Goal: Use online tool/utility: Utilize a website feature to perform a specific function

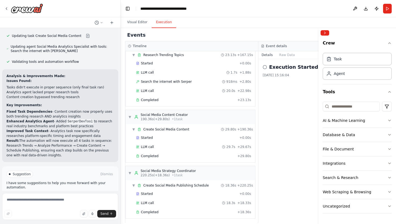
scroll to position [1037, 0]
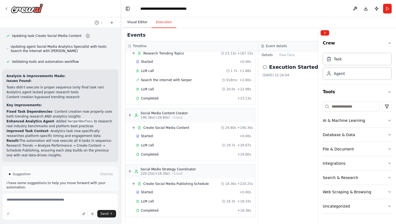
click at [137, 23] on button "Visual Editor" at bounding box center [137, 22] width 29 height 11
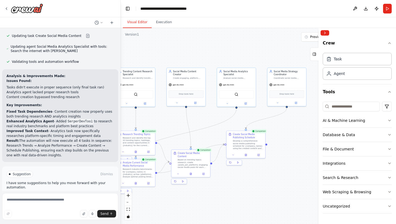
drag, startPoint x: 249, startPoint y: 133, endPoint x: 139, endPoint y: 111, distance: 112.0
click at [139, 111] on div ".deletable-edge-delete-btn { width: 20px; height: 20px; border: 0px solid #ffff…" at bounding box center [258, 126] width 275 height 196
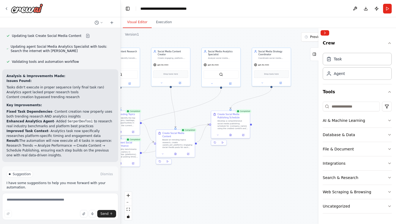
drag, startPoint x: 293, startPoint y: 123, endPoint x: 285, endPoint y: 117, distance: 10.9
click at [285, 117] on div ".deletable-edge-delete-btn { width: 20px; height: 20px; border: 0px solid #ffff…" at bounding box center [258, 126] width 275 height 196
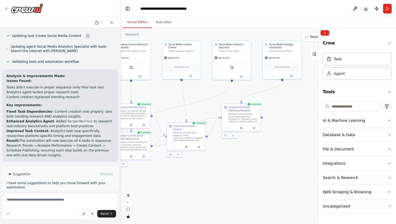
drag, startPoint x: 257, startPoint y: 153, endPoint x: 290, endPoint y: 138, distance: 36.5
click at [290, 138] on div ".deletable-edge-delete-btn { width: 20px; height: 20px; border: 0px solid #ffff…" at bounding box center [258, 126] width 275 height 196
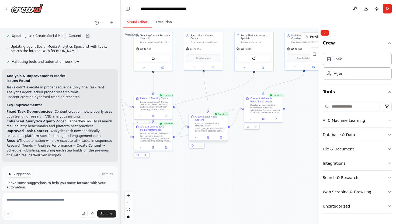
click at [205, 124] on div "Based on trending topics research, create {posts_per_platform} engaging social …" at bounding box center [210, 127] width 30 height 10
click at [162, 22] on button "Execution" at bounding box center [164, 22] width 25 height 11
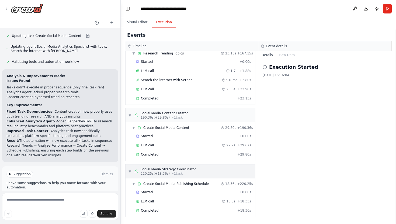
click at [197, 169] on div "▼ Social Media Strategy Coordinator 220.25s (+18.36s) • 1 task" at bounding box center [190, 171] width 130 height 14
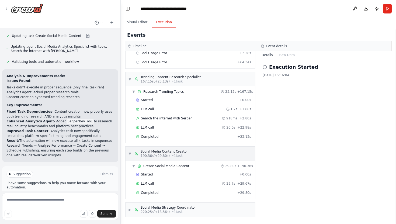
click at [194, 154] on div "▼ Social Media Content Creator 190.36s (+29.80s) • 1 task" at bounding box center [190, 153] width 130 height 14
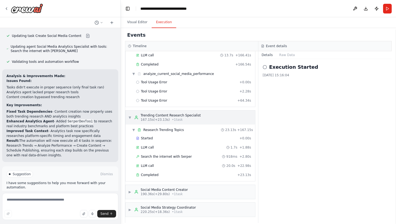
click at [186, 117] on div "Trending Content Research Specialist" at bounding box center [171, 115] width 60 height 4
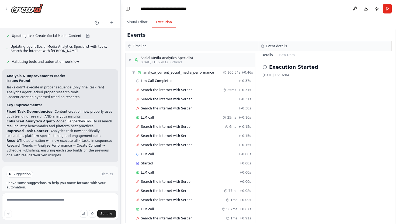
scroll to position [0, 0]
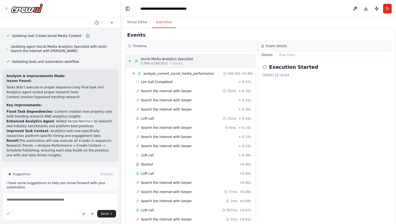
click at [182, 60] on div "Social Media Analytics Specialist" at bounding box center [167, 59] width 53 height 4
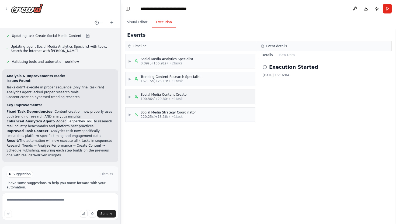
click at [192, 95] on div "▶ Social Media Content Creator 190.36s (+29.80s) • 1 task" at bounding box center [190, 97] width 130 height 14
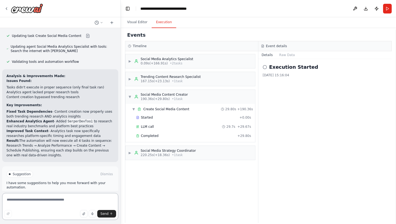
click at [36, 201] on textarea at bounding box center [60, 206] width 116 height 27
click at [43, 193] on button "Improve automation" at bounding box center [59, 197] width 107 height 9
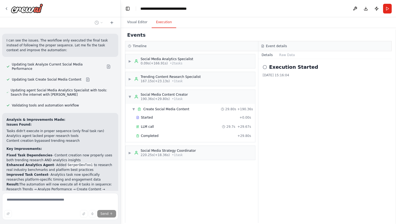
scroll to position [755, 0]
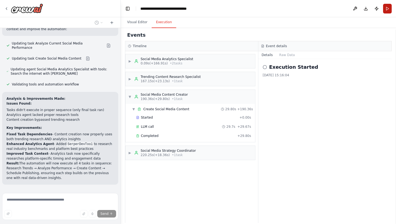
click at [388, 7] on button "Run" at bounding box center [387, 9] width 9 height 10
